Goal: Information Seeking & Learning: Learn about a topic

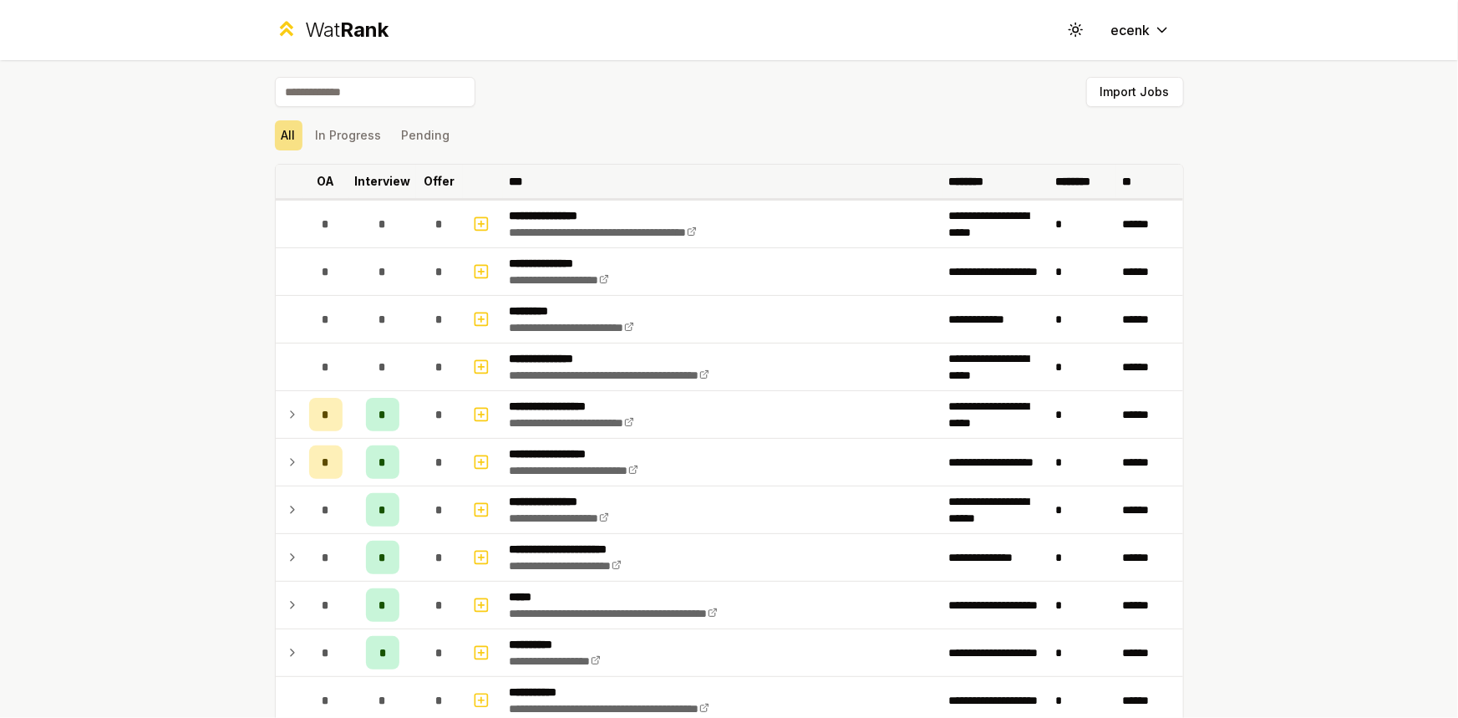
click at [424, 180] on p "Offer" at bounding box center [439, 181] width 31 height 17
click at [434, 175] on p "Offer" at bounding box center [430, 181] width 31 height 17
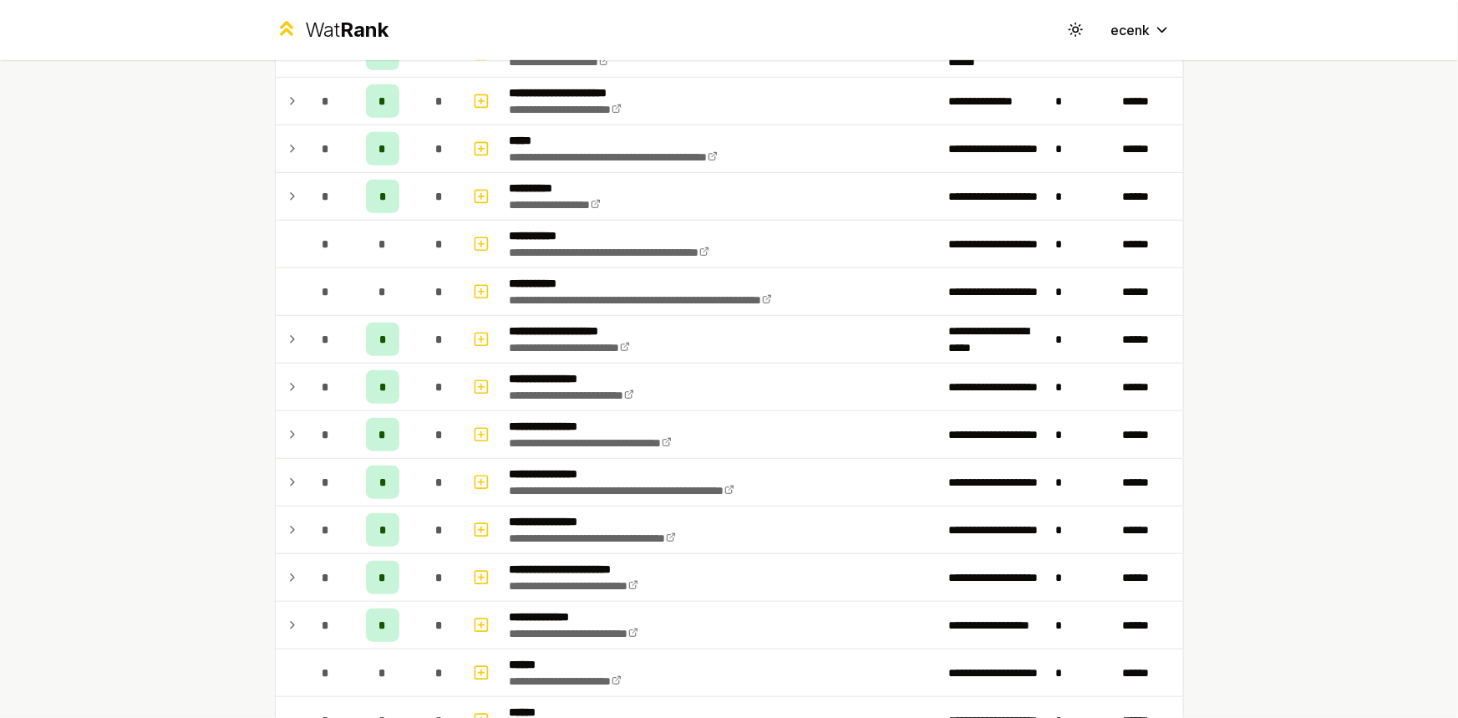
scroll to position [319, 0]
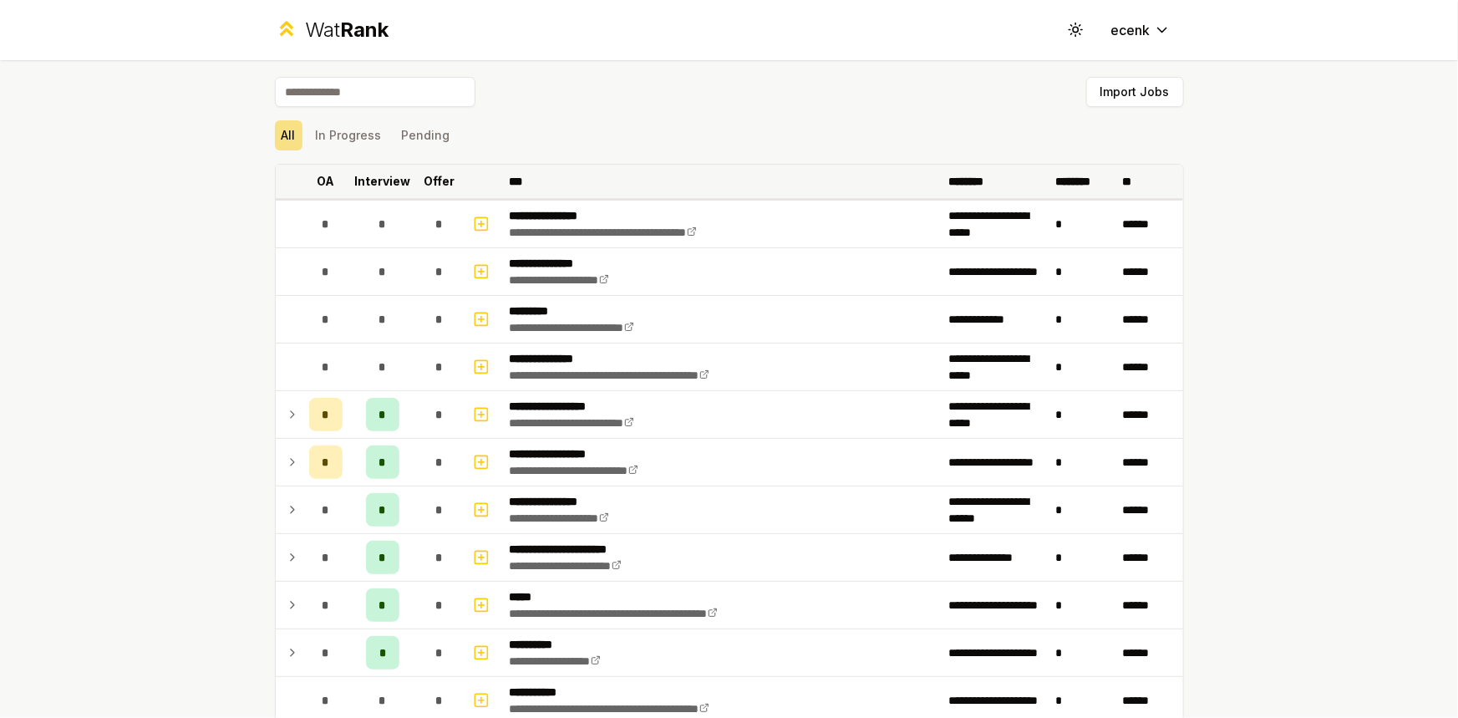
click at [435, 176] on p "Offer" at bounding box center [439, 181] width 31 height 17
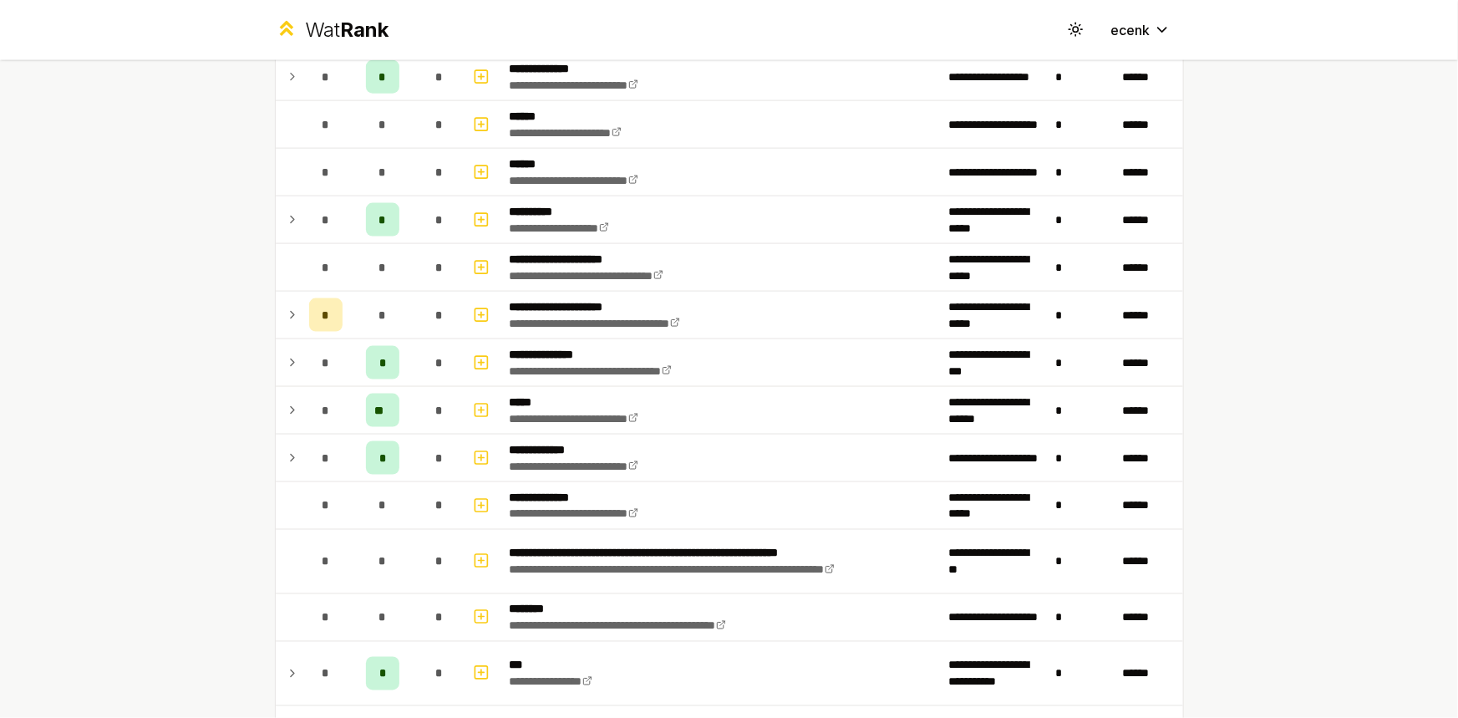
scroll to position [1100, 0]
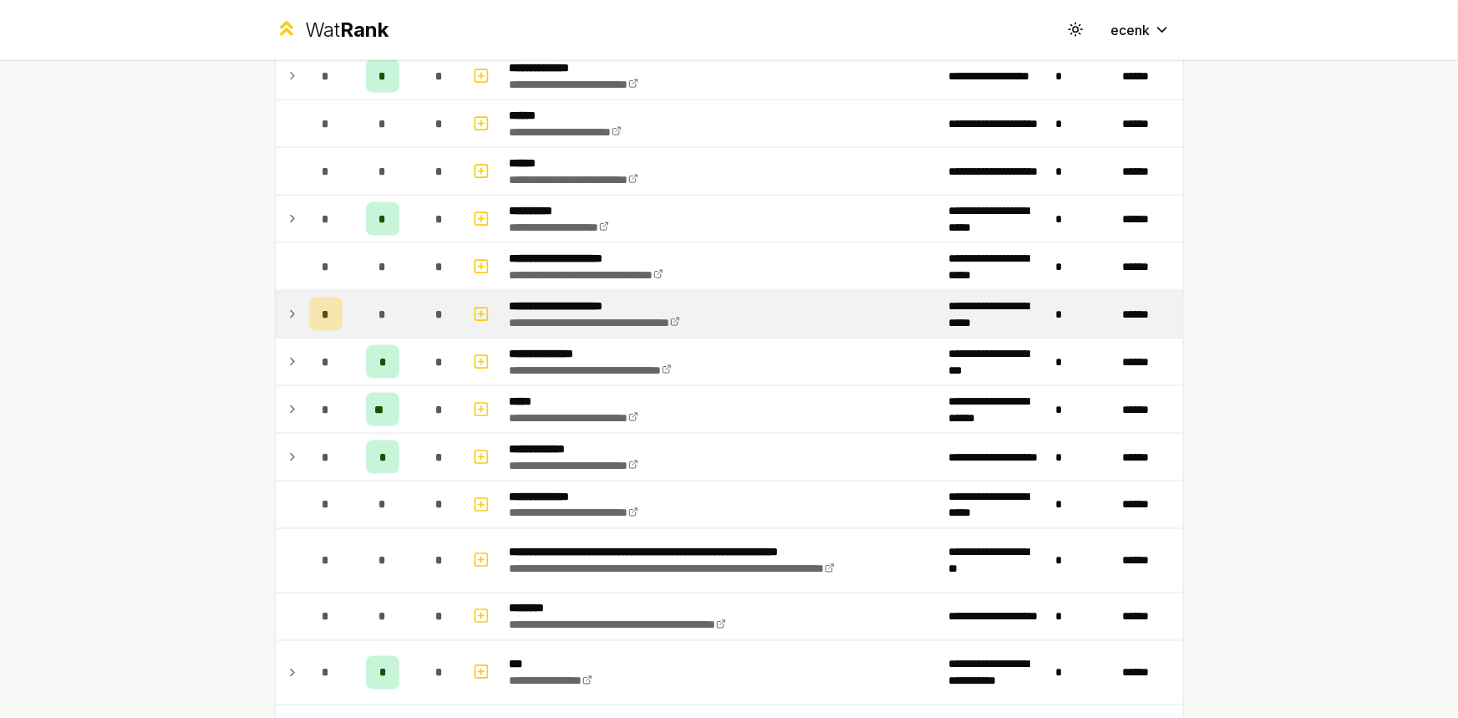
click at [286, 310] on icon at bounding box center [292, 314] width 13 height 20
click at [291, 307] on icon at bounding box center [292, 314] width 13 height 20
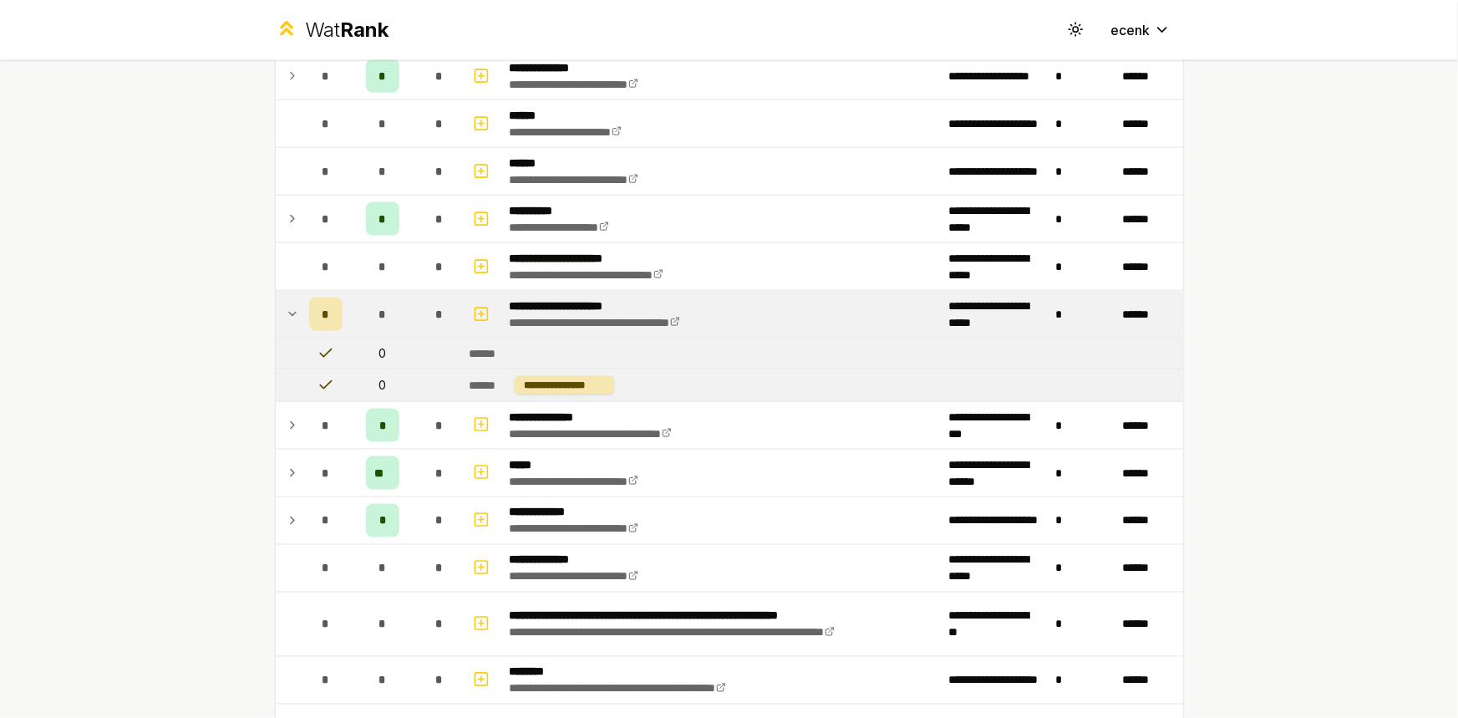
click at [291, 307] on icon at bounding box center [292, 314] width 13 height 20
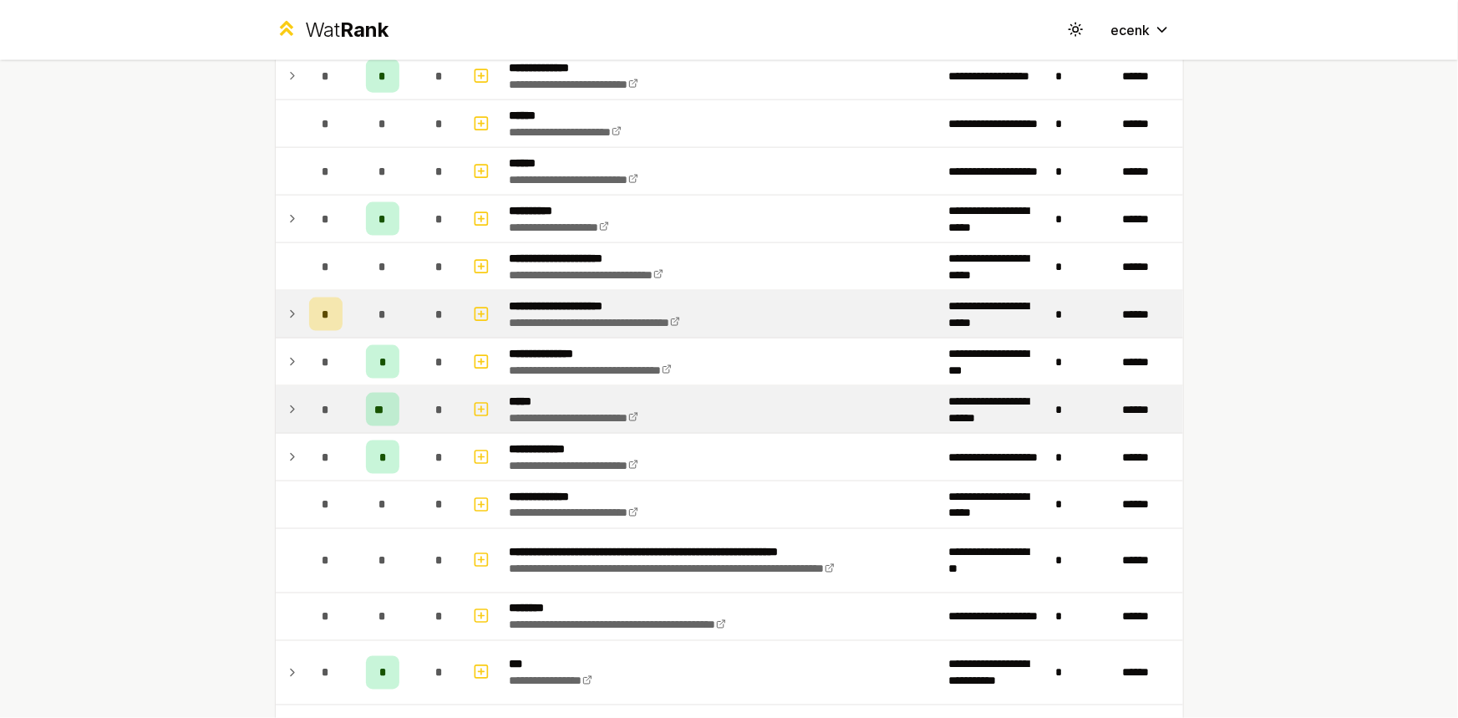
click at [726, 396] on td "**********" at bounding box center [722, 409] width 439 height 47
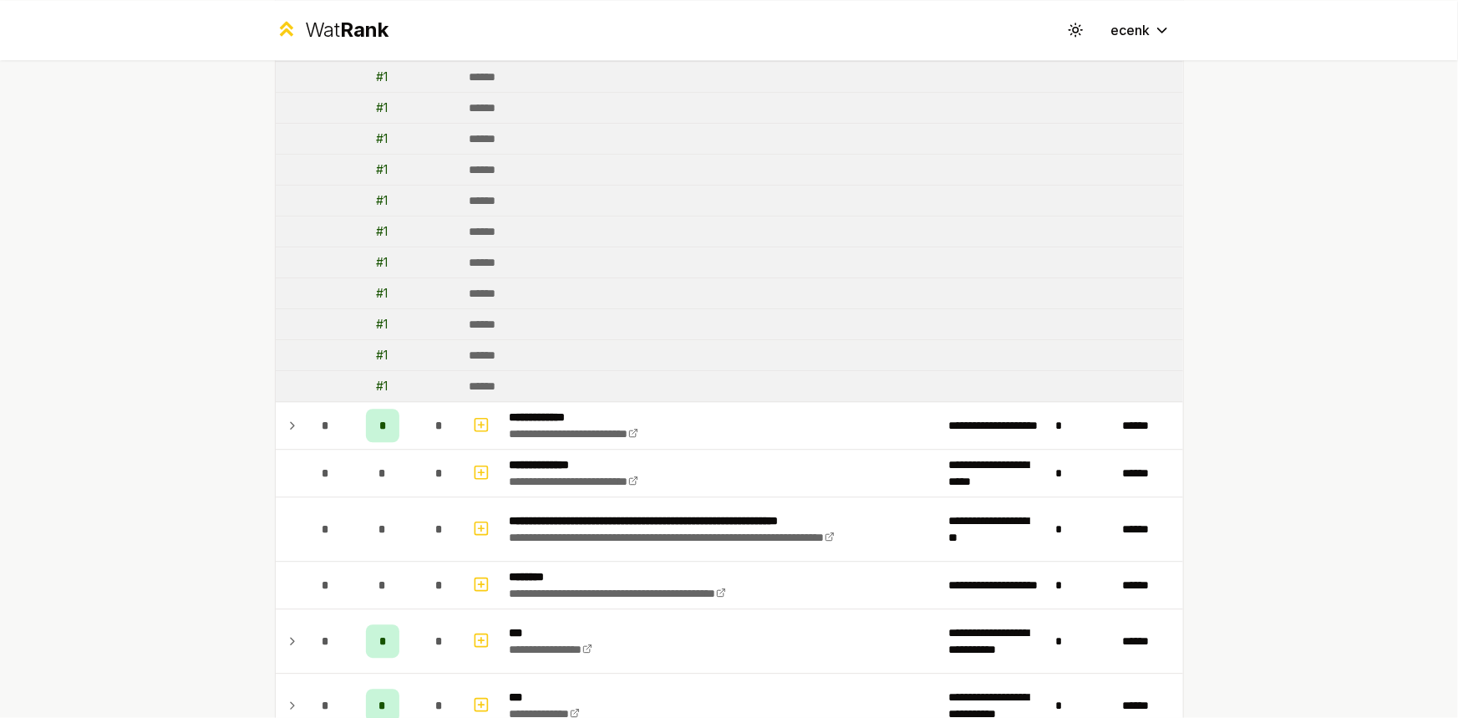
scroll to position [1328, 0]
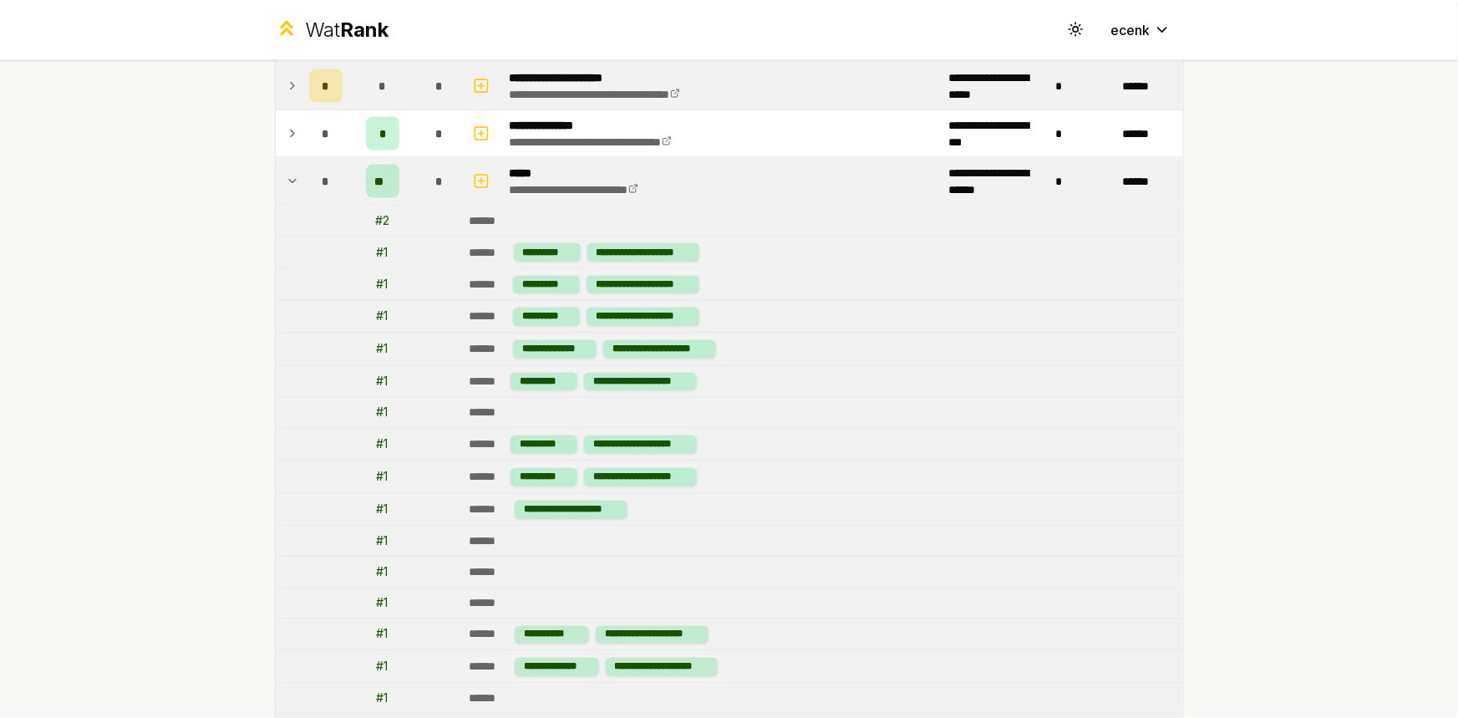
click at [716, 179] on td "**********" at bounding box center [722, 181] width 439 height 47
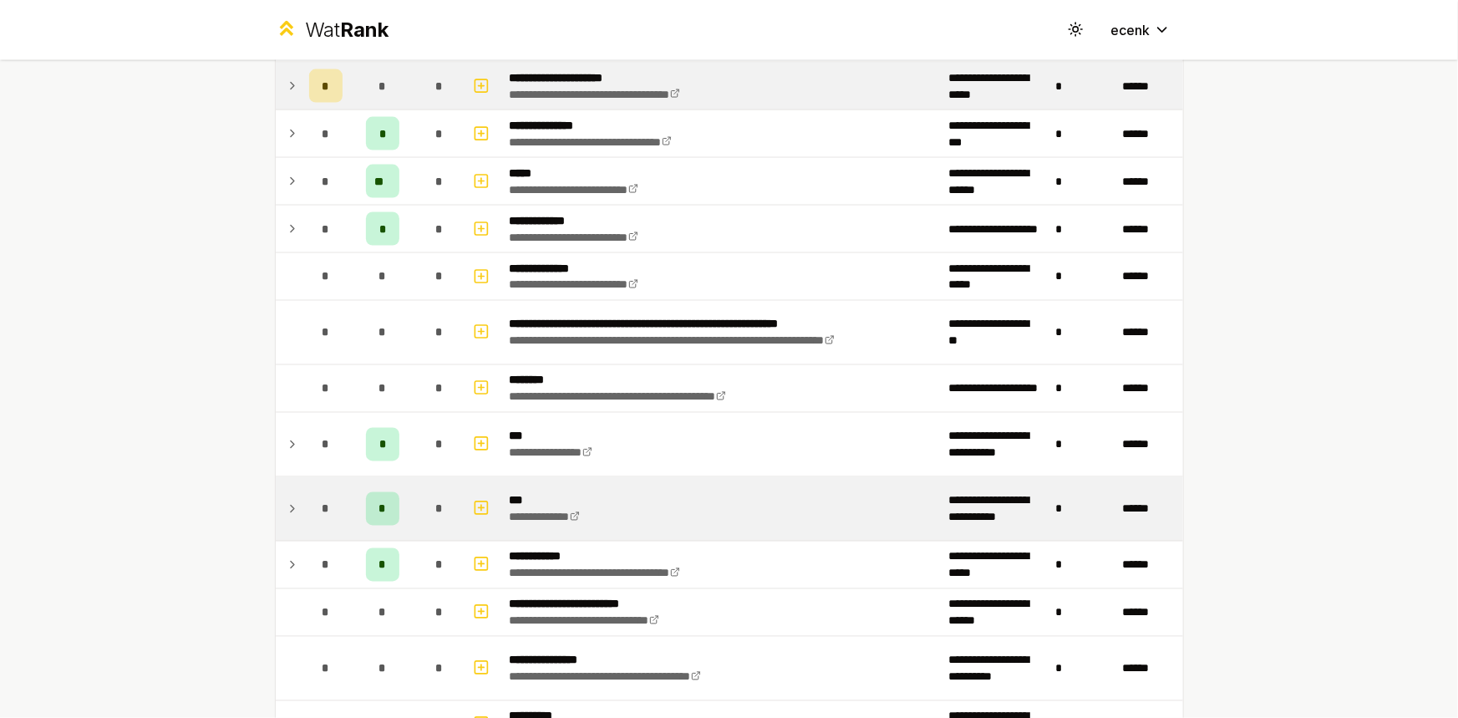
click at [683, 502] on td "**********" at bounding box center [722, 508] width 439 height 63
click at [289, 505] on icon at bounding box center [292, 509] width 13 height 20
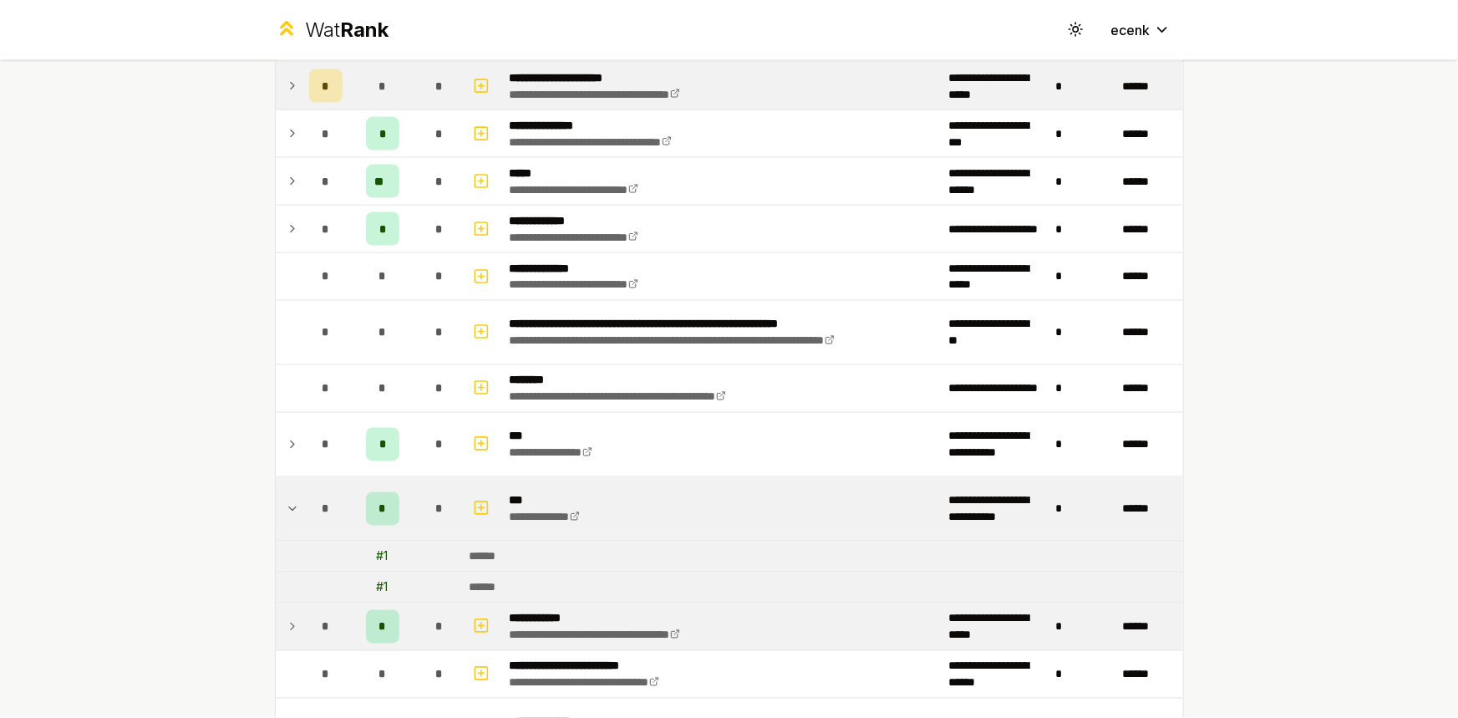
scroll to position [1479, 0]
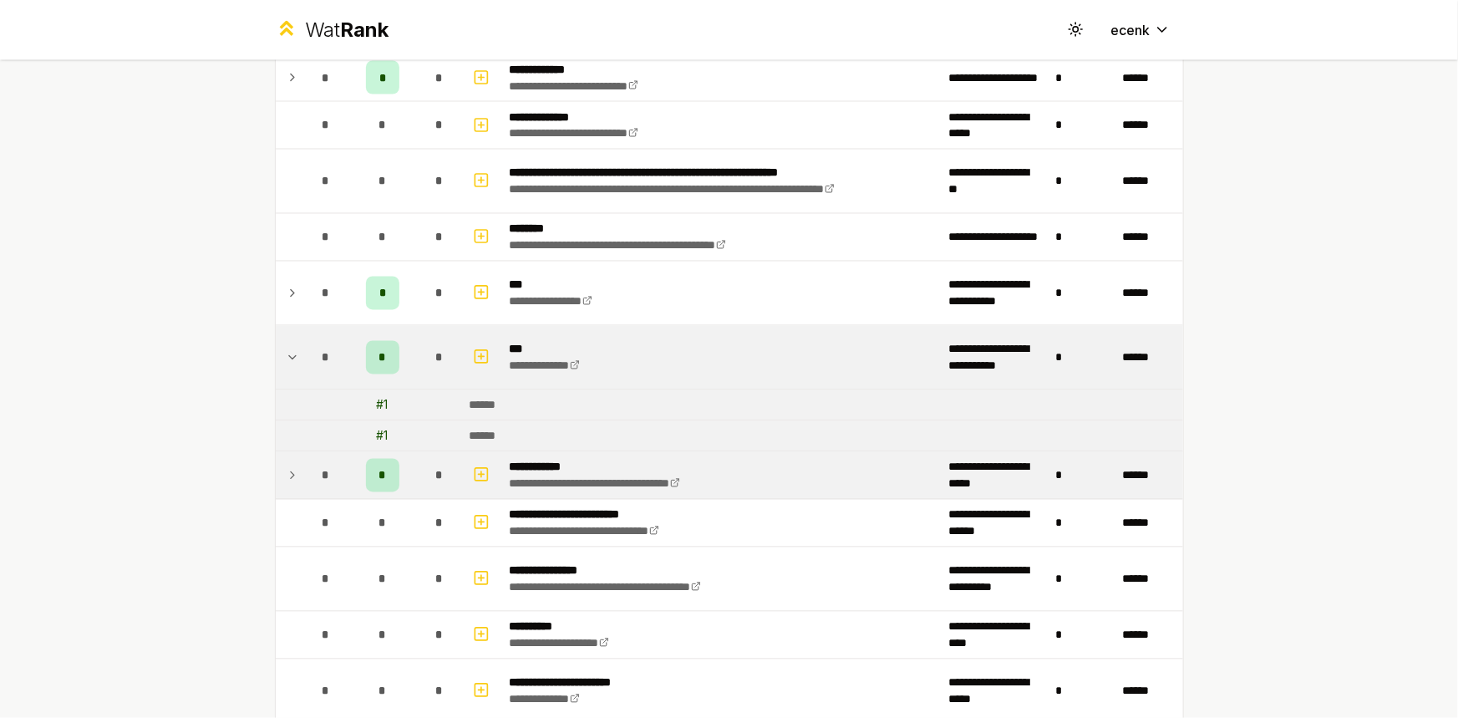
click at [286, 479] on icon at bounding box center [292, 475] width 13 height 20
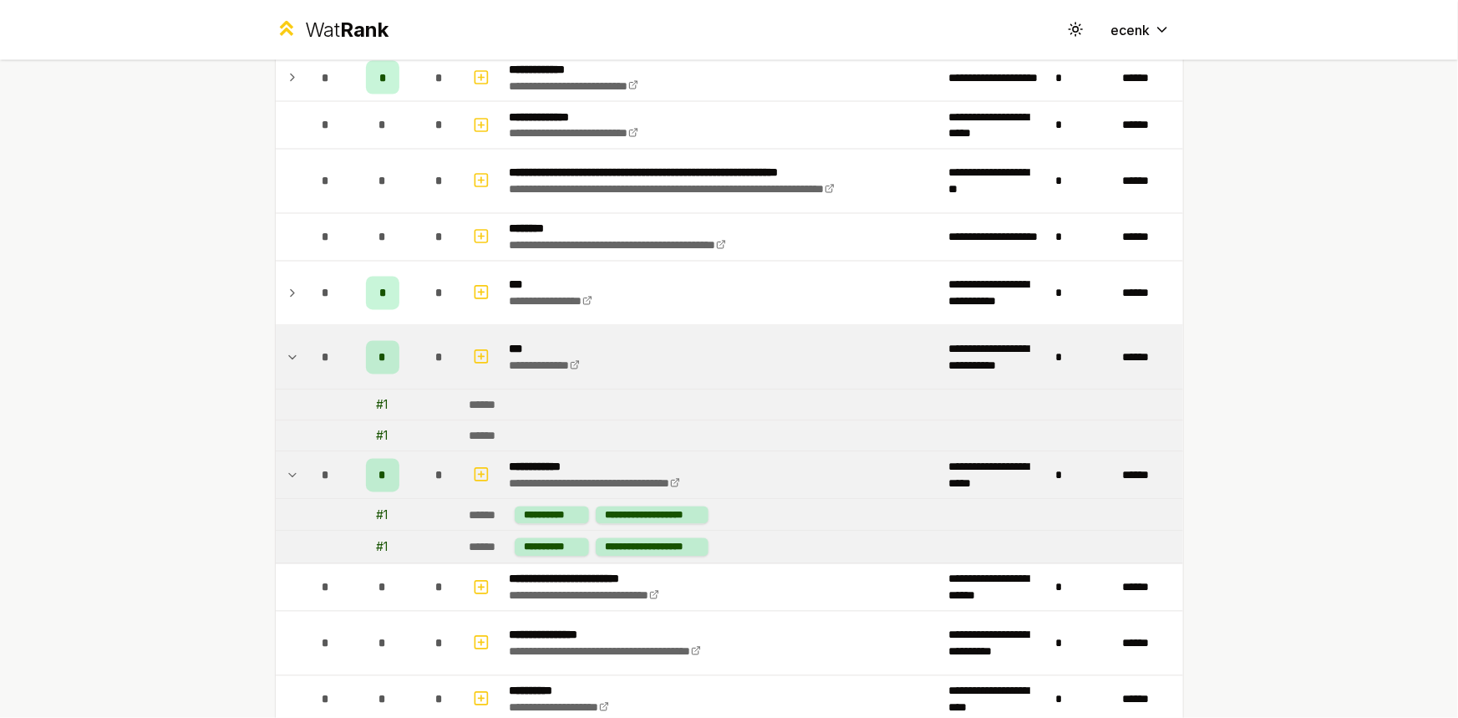
click at [286, 478] on icon at bounding box center [292, 475] width 13 height 20
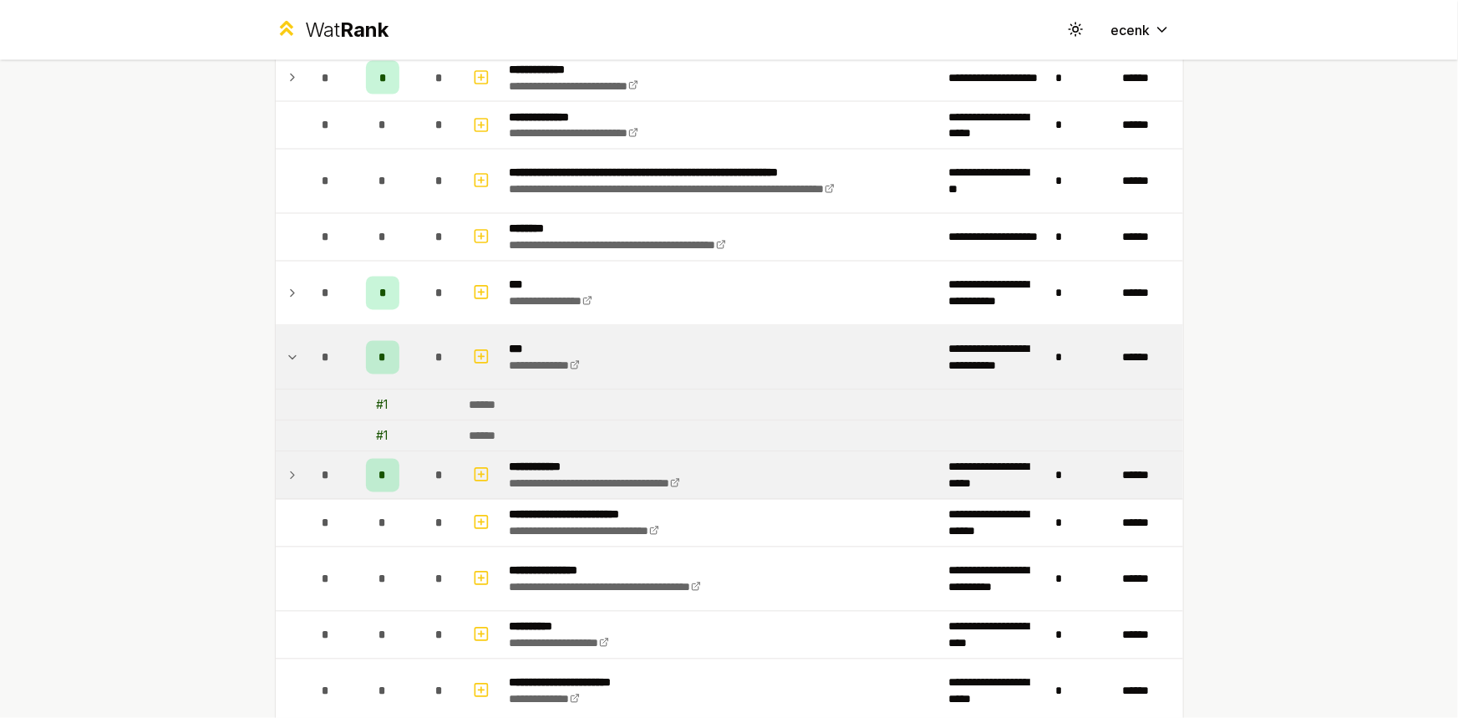
click at [289, 356] on icon at bounding box center [292, 357] width 7 height 3
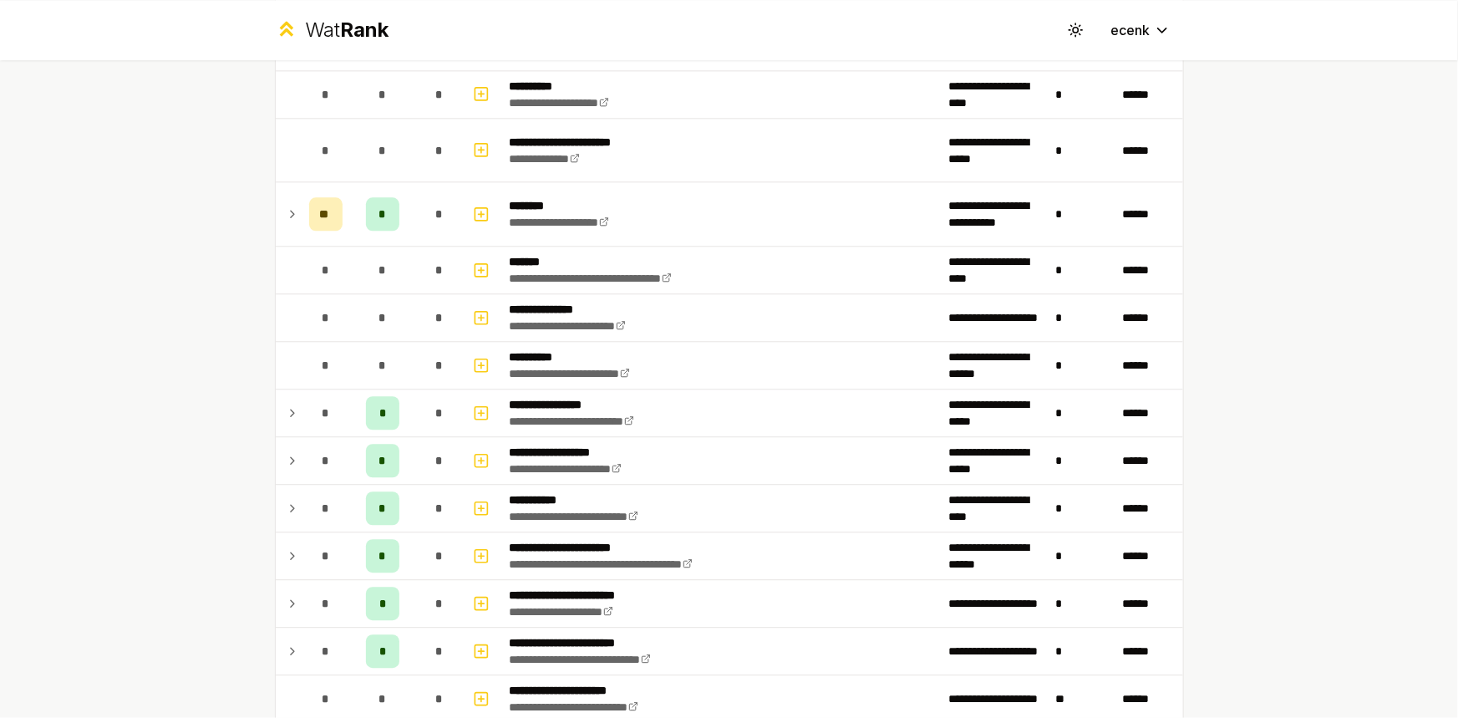
scroll to position [1967, 0]
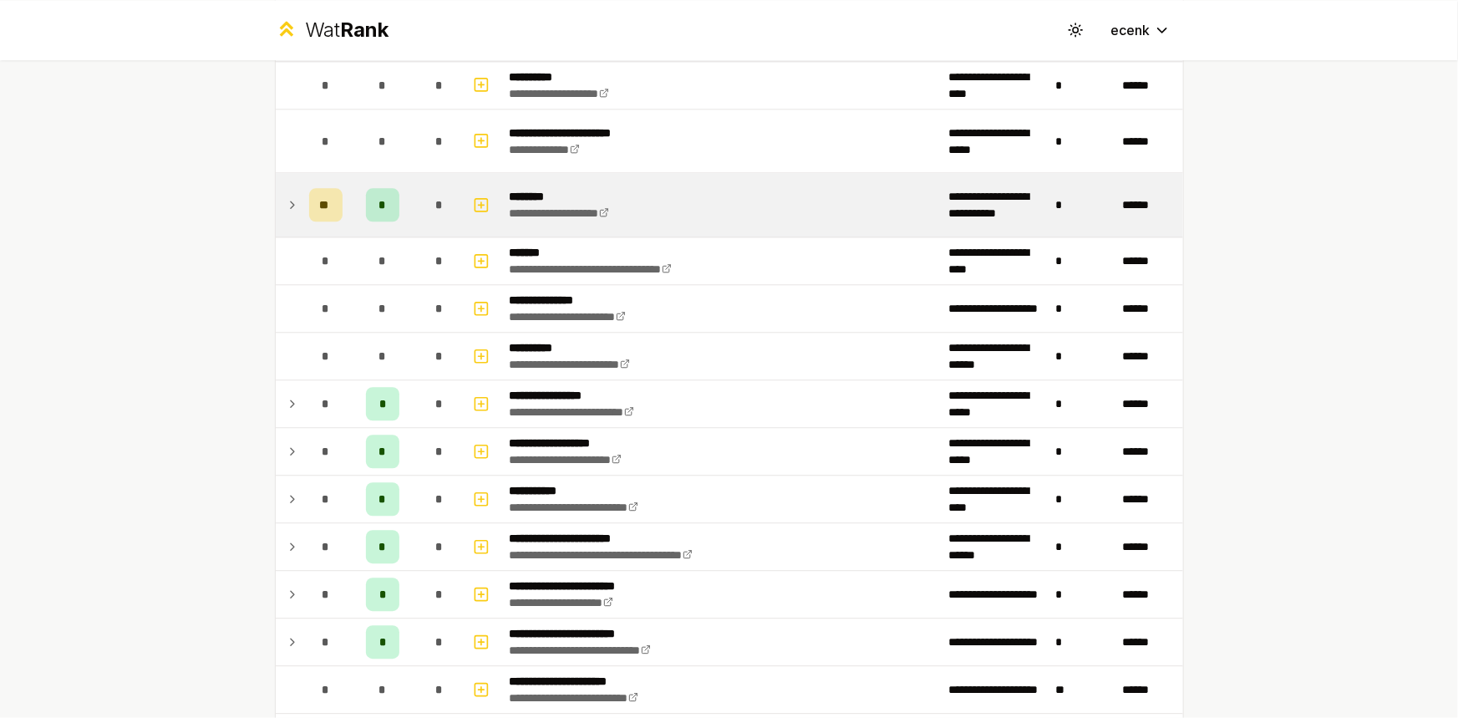
click at [286, 205] on icon at bounding box center [292, 205] width 13 height 20
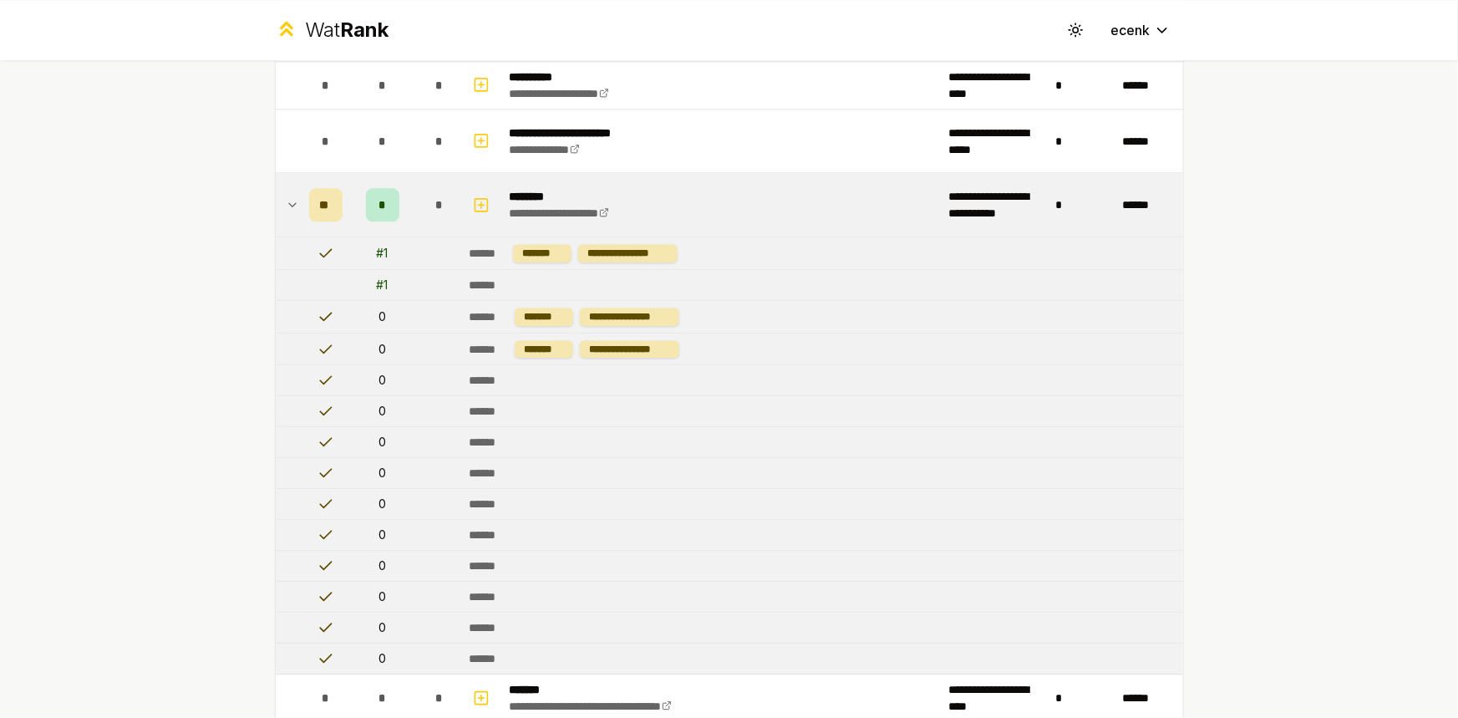
click at [366, 200] on div "*" at bounding box center [382, 204] width 33 height 33
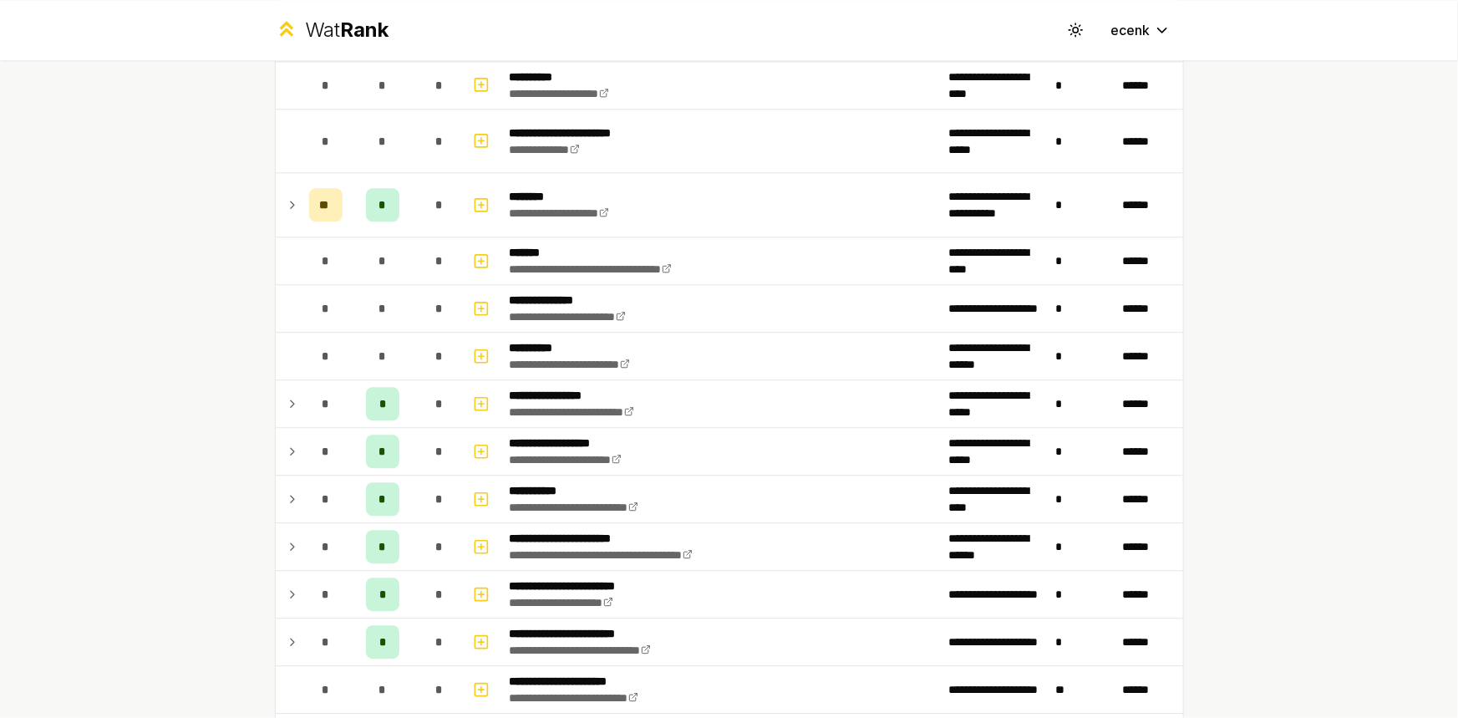
click at [290, 202] on icon at bounding box center [292, 205] width 13 height 20
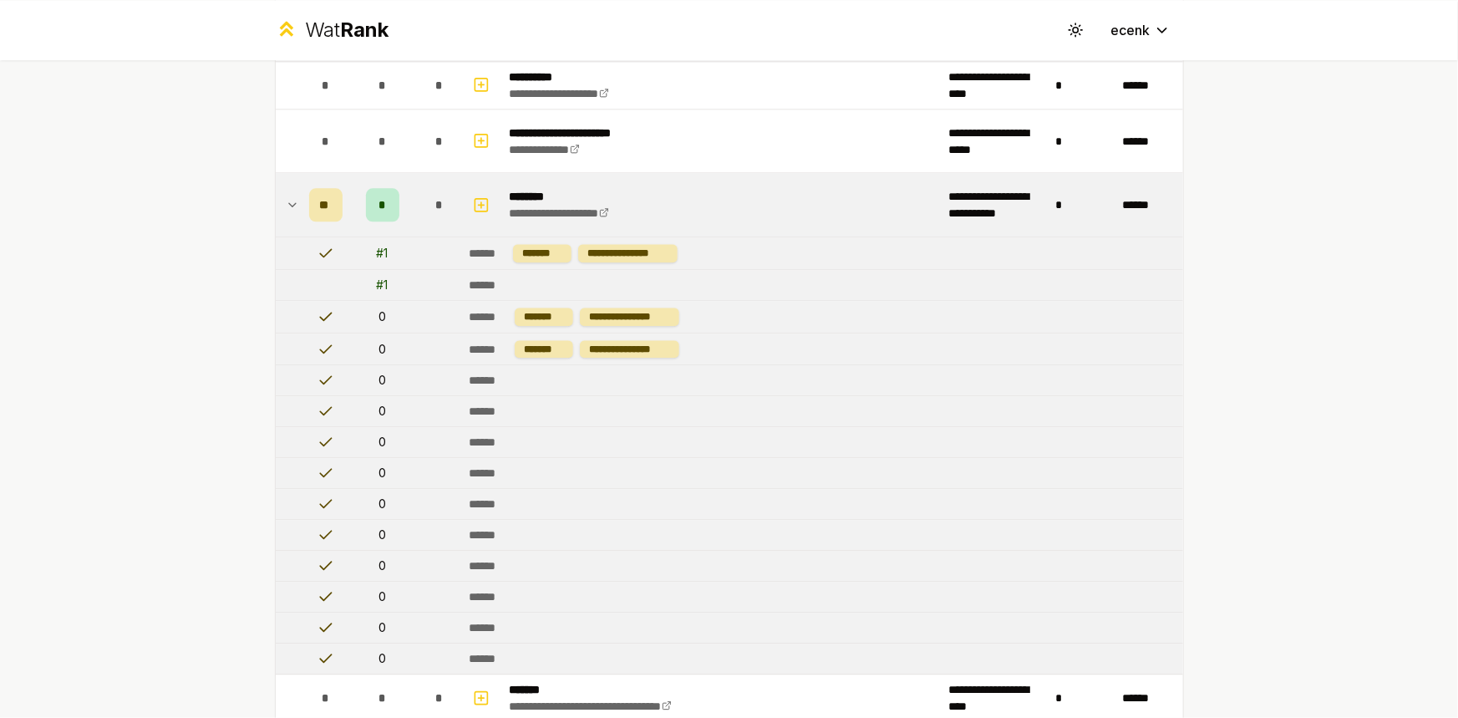
click at [290, 202] on icon at bounding box center [292, 205] width 13 height 20
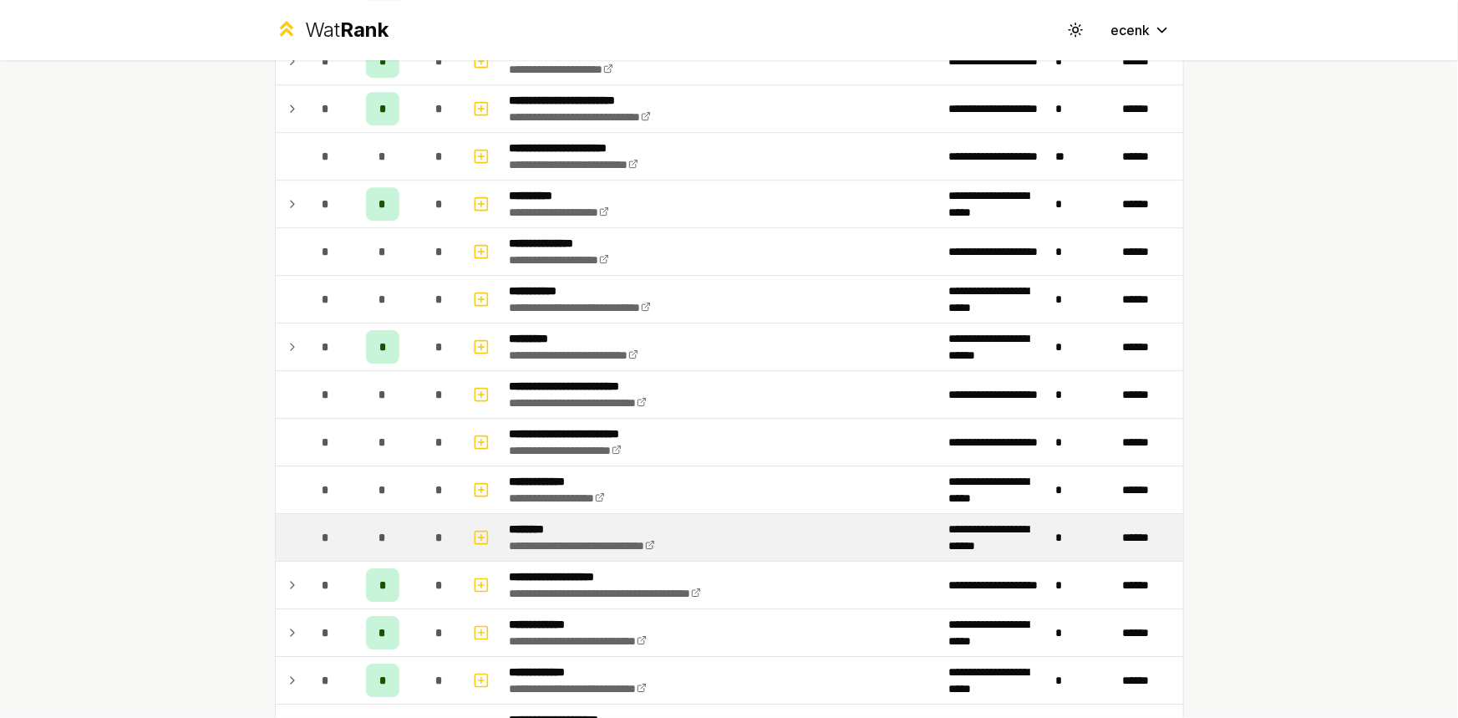
scroll to position [2652, 0]
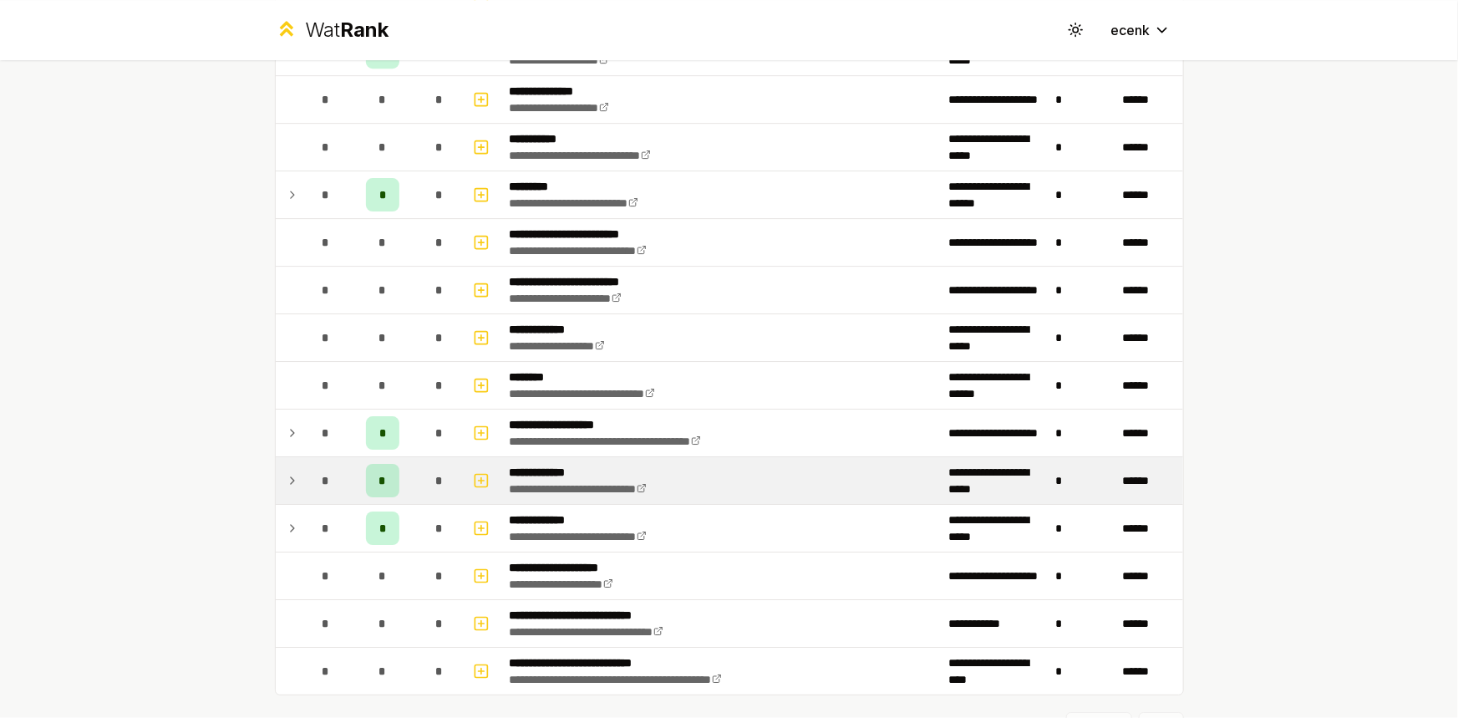
click at [309, 469] on div "*" at bounding box center [325, 480] width 33 height 33
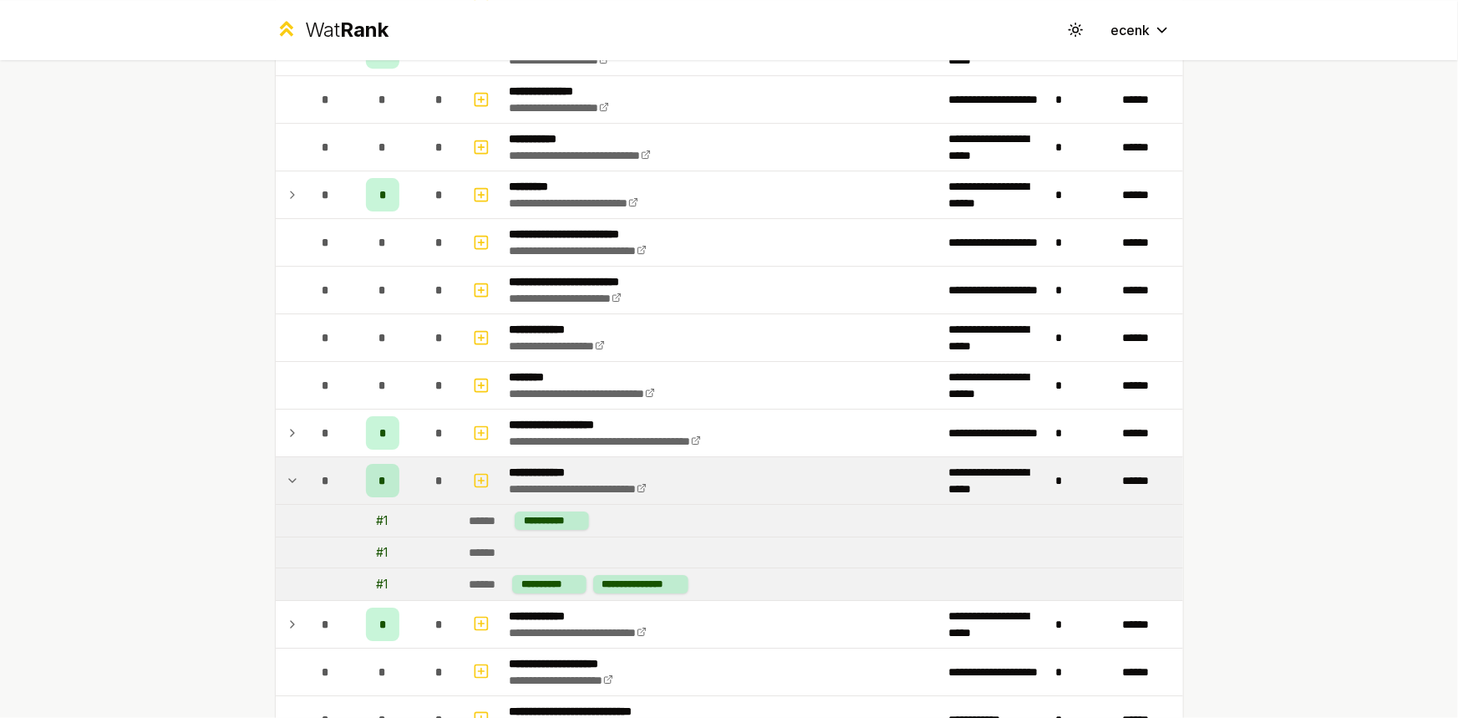
click at [302, 473] on td "*" at bounding box center [325, 480] width 47 height 47
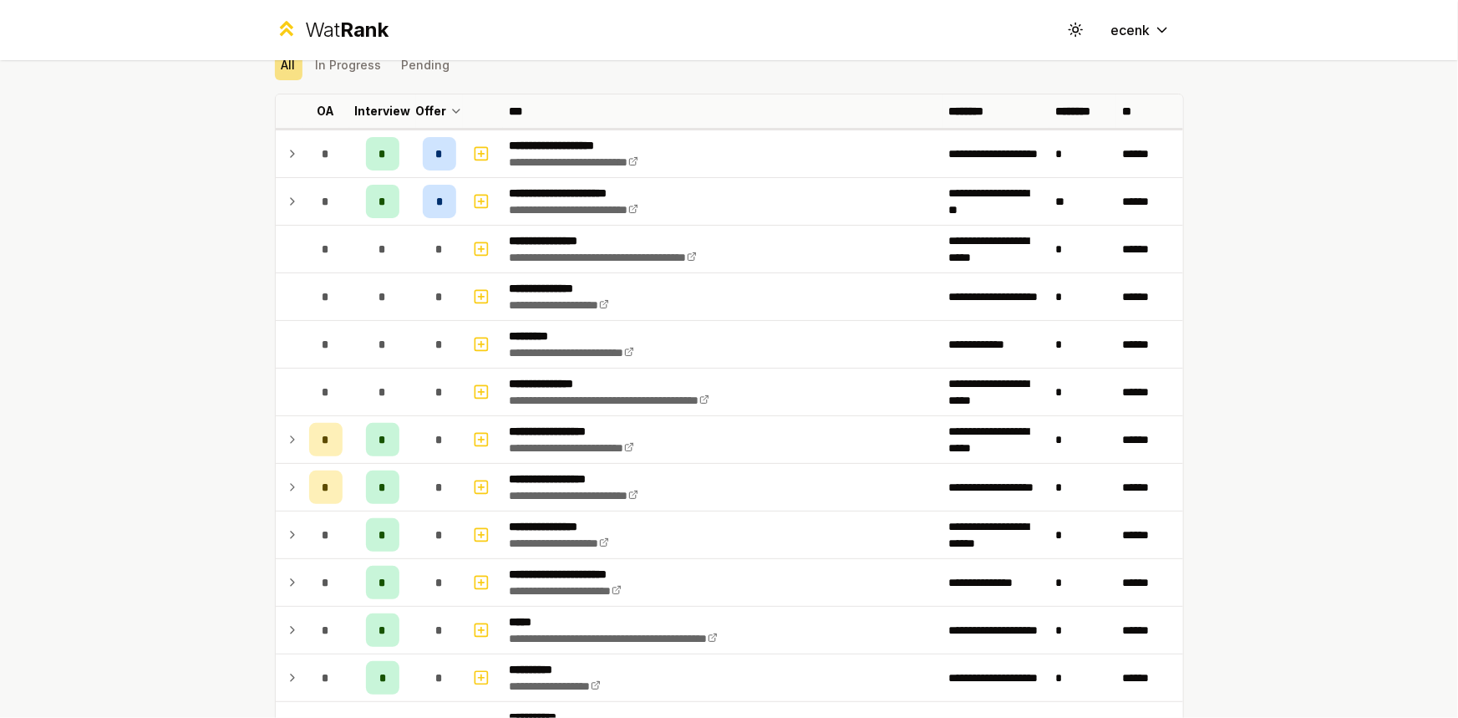
scroll to position [0, 0]
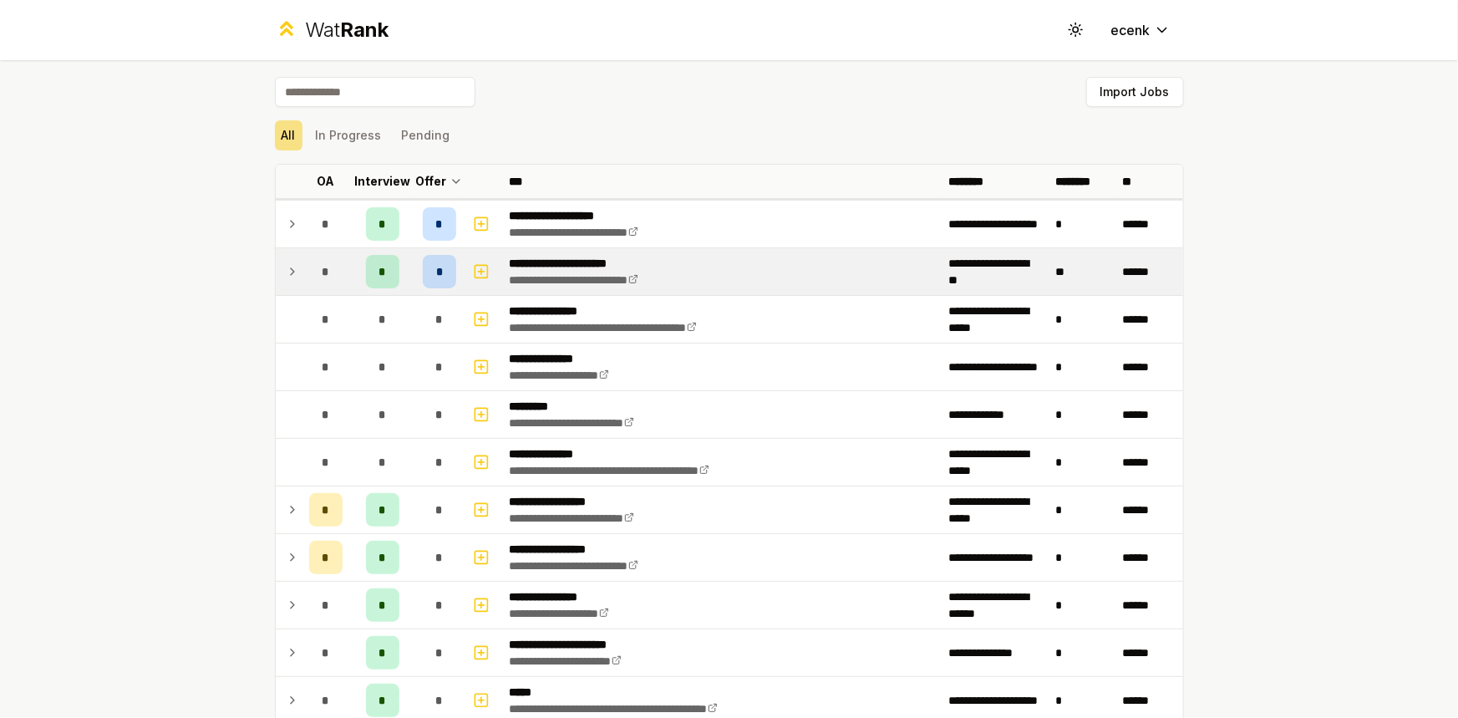
click at [286, 269] on icon at bounding box center [292, 271] width 13 height 20
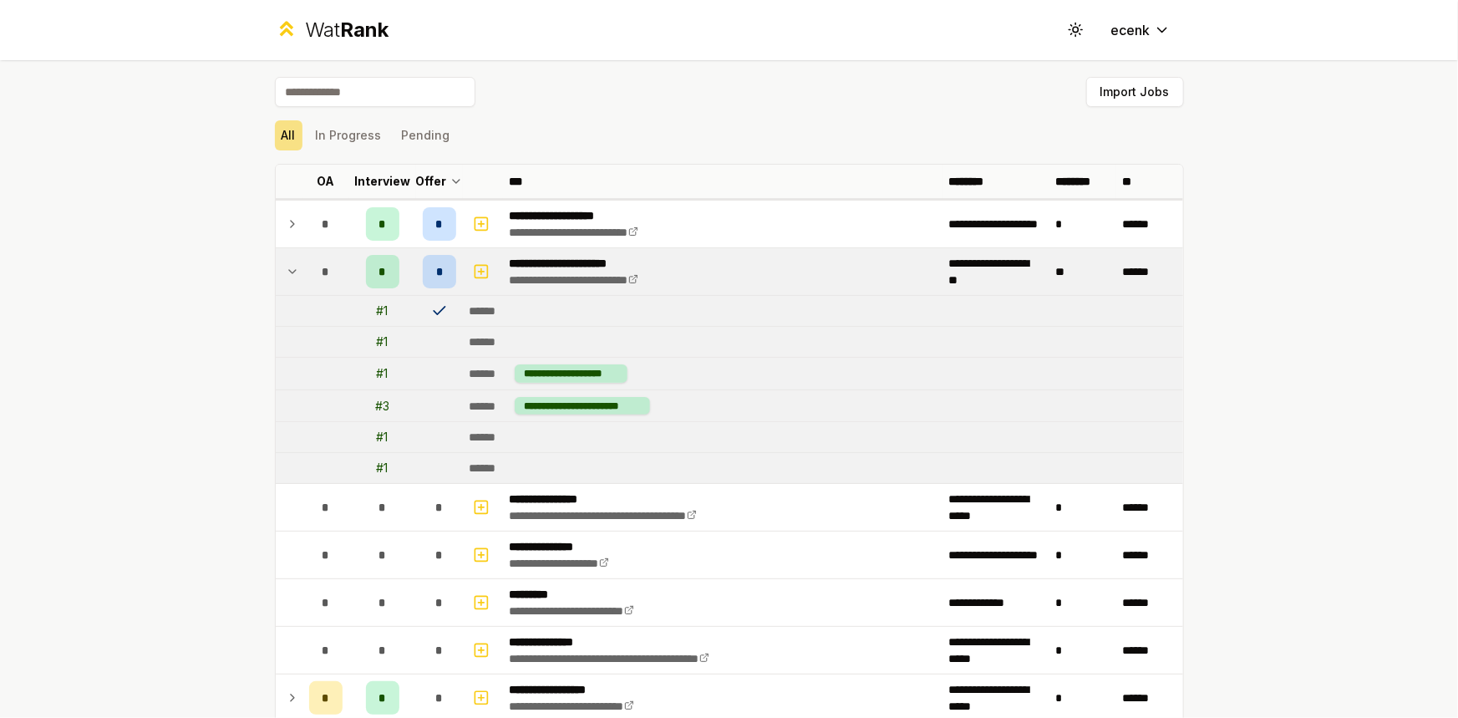
click at [375, 410] on div "# 3" at bounding box center [382, 406] width 14 height 17
click at [294, 267] on td at bounding box center [289, 271] width 27 height 47
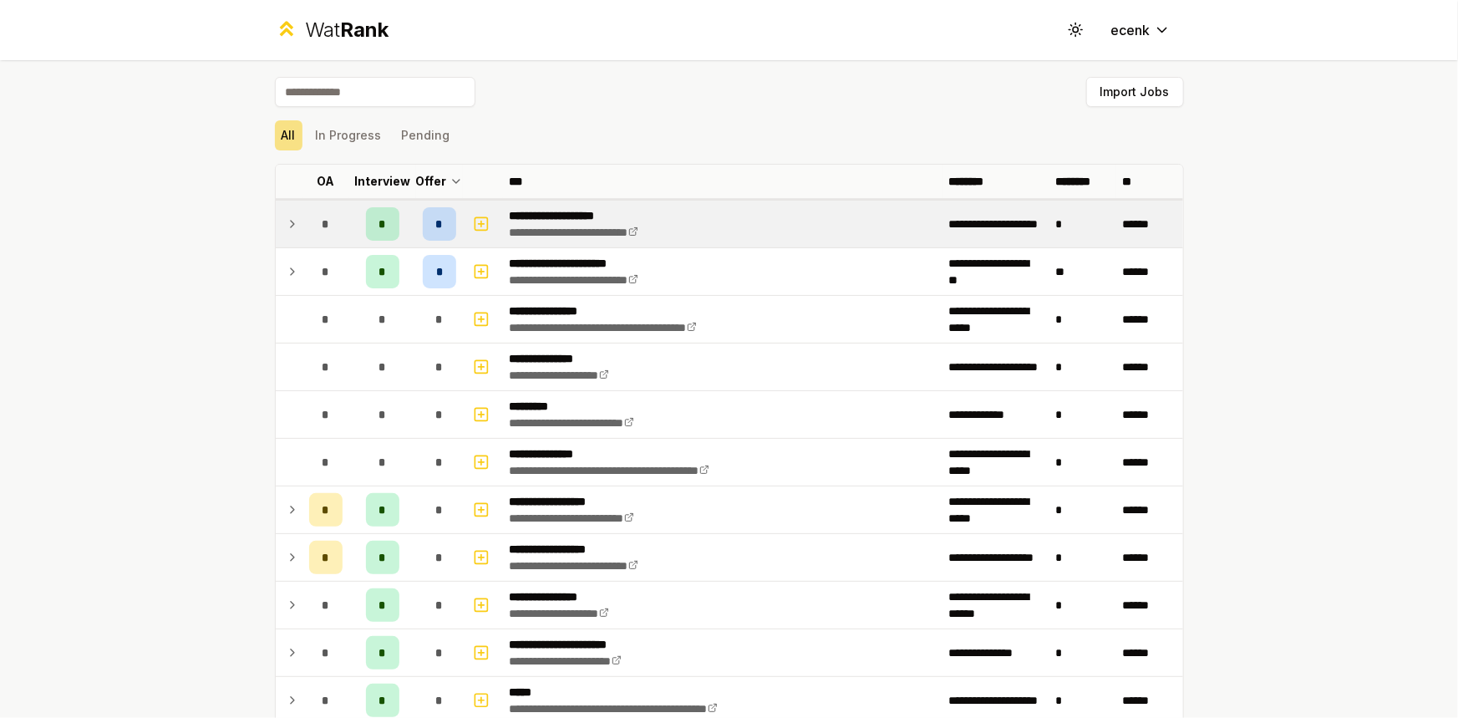
click at [310, 208] on div "*" at bounding box center [325, 223] width 33 height 33
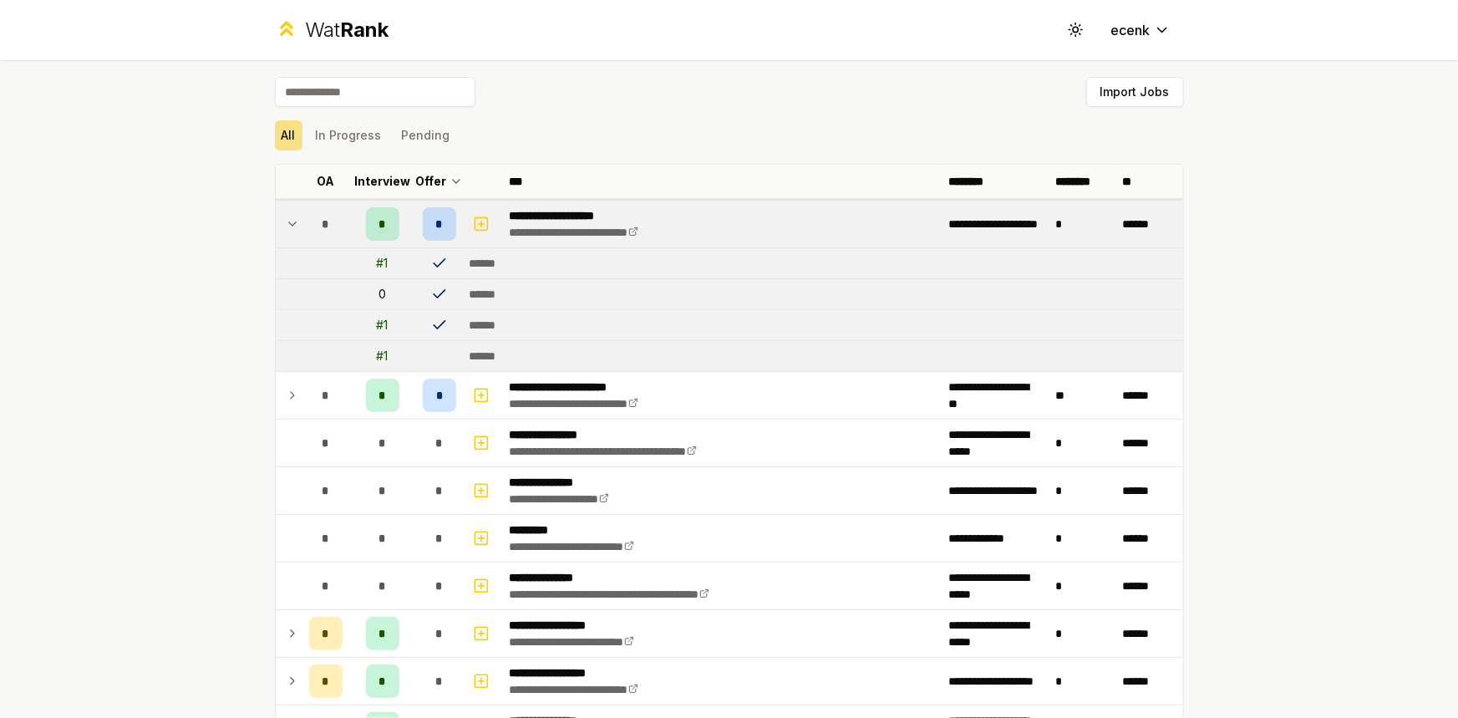
click at [309, 217] on div "*" at bounding box center [325, 223] width 33 height 33
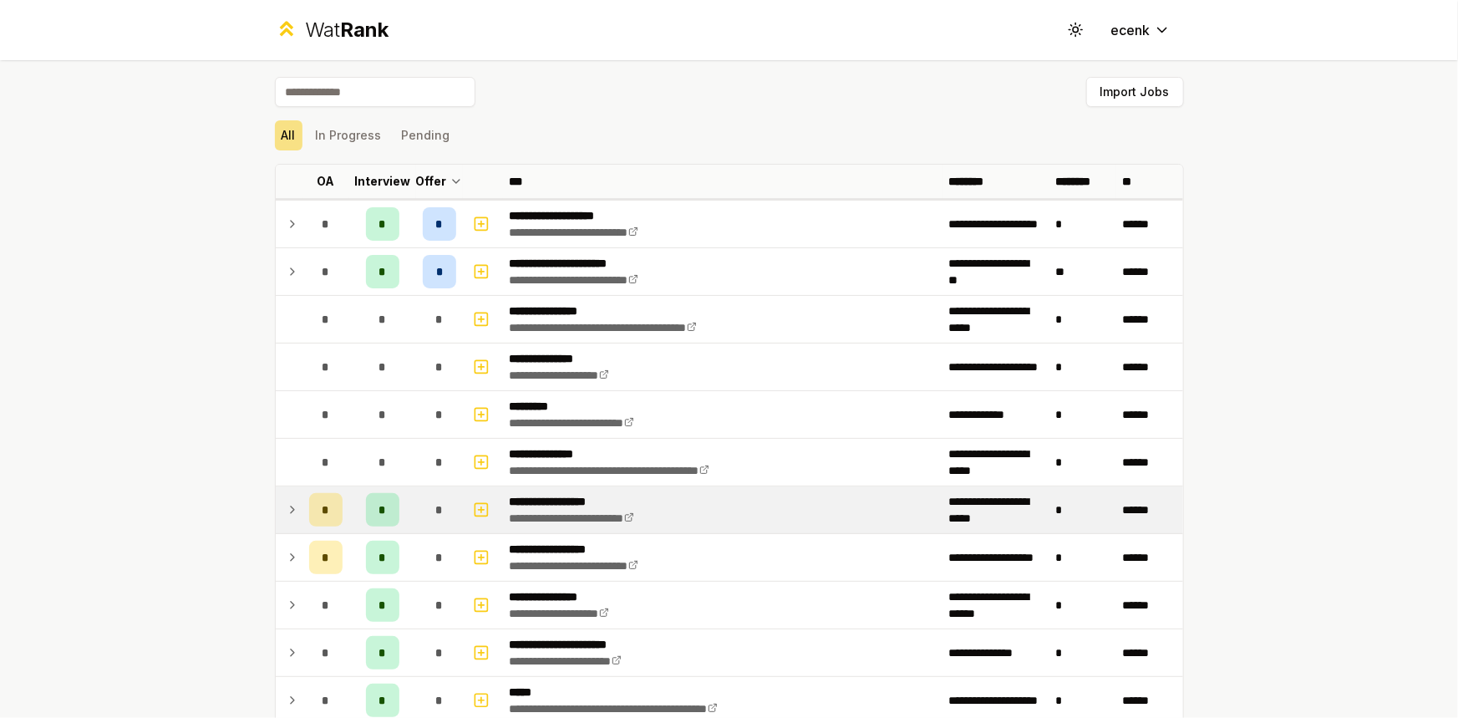
click at [437, 502] on div "*" at bounding box center [439, 509] width 33 height 33
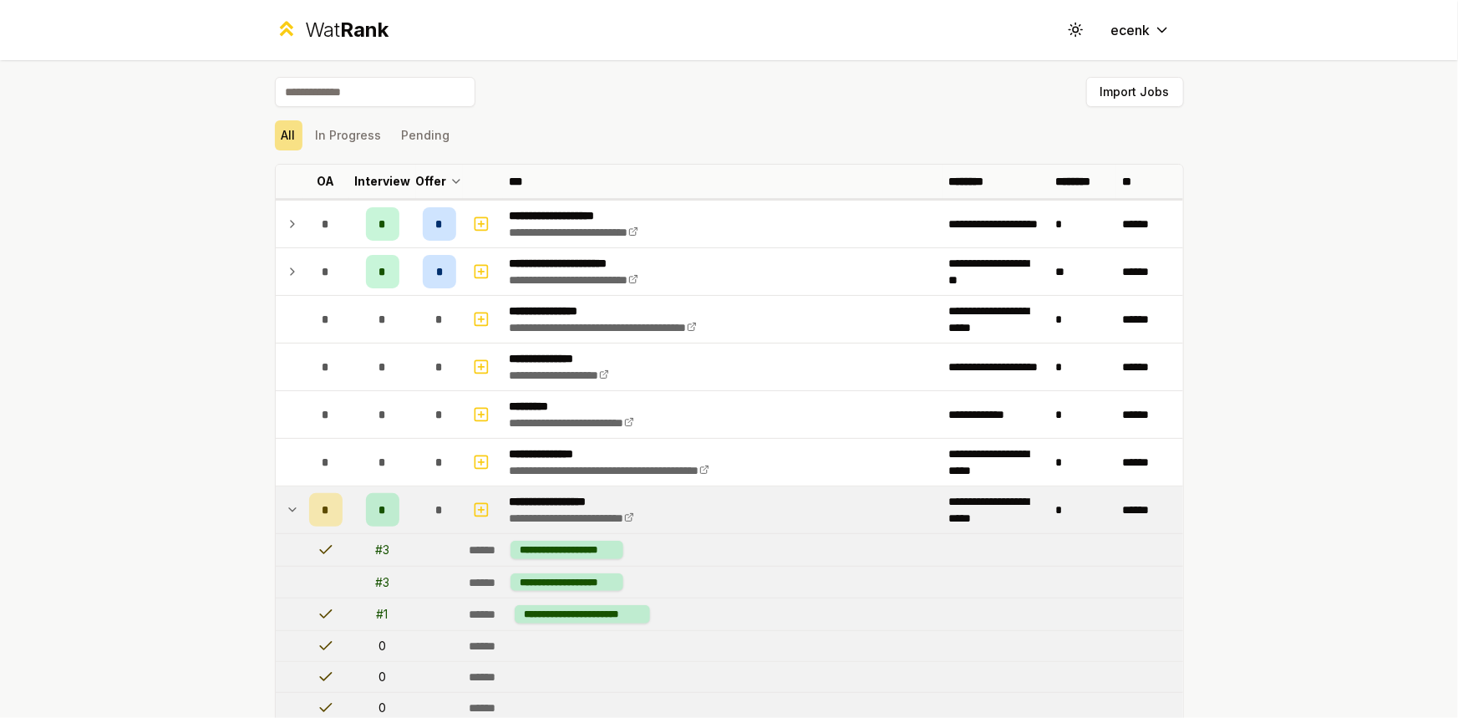
click at [437, 502] on div "*" at bounding box center [439, 509] width 33 height 33
